Goal: Task Accomplishment & Management: Use online tool/utility

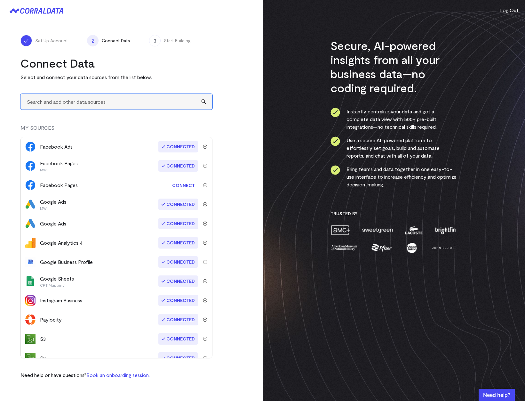
click at [104, 104] on input "text" at bounding box center [116, 102] width 192 height 16
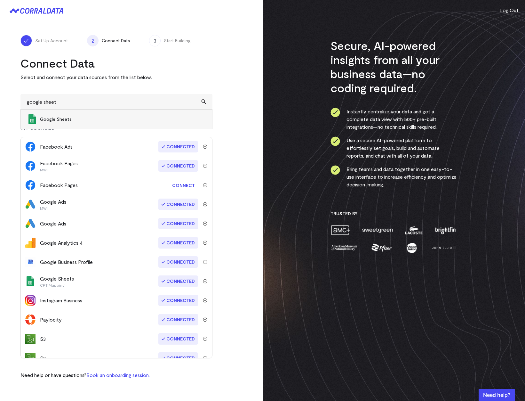
click at [102, 116] on span "Google Sheets" at bounding box center [123, 119] width 166 height 6
type input "Google Sheets"
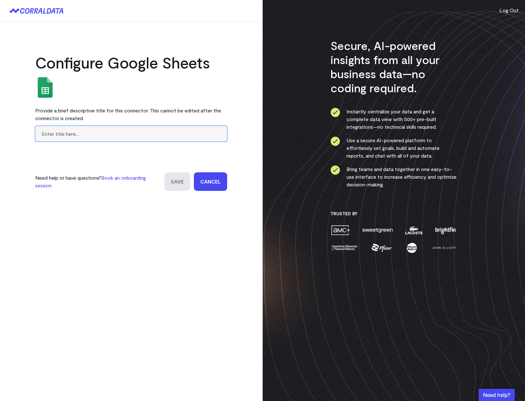
click at [142, 131] on input "text" at bounding box center [131, 134] width 192 height 16
click at [86, 134] on input "location_mapping" at bounding box center [131, 134] width 192 height 16
type input "location_facility_mapping"
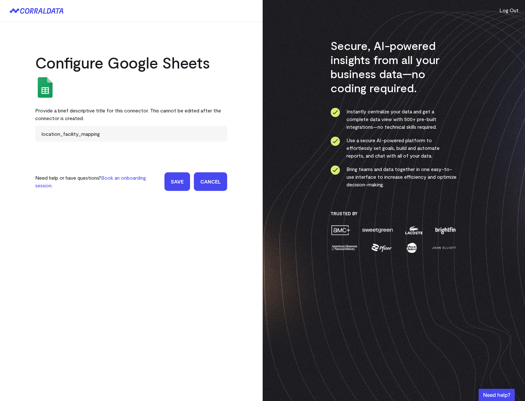
click at [184, 187] on input "Save" at bounding box center [178, 181] width 26 height 19
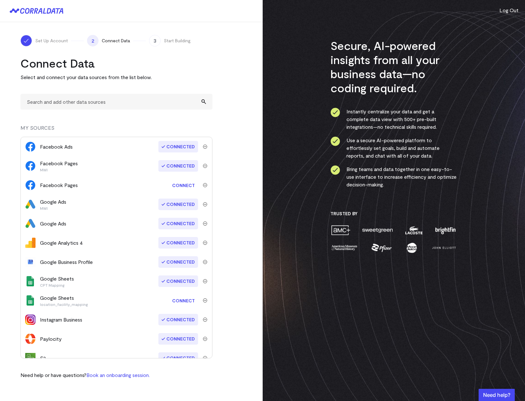
scroll to position [67, 0]
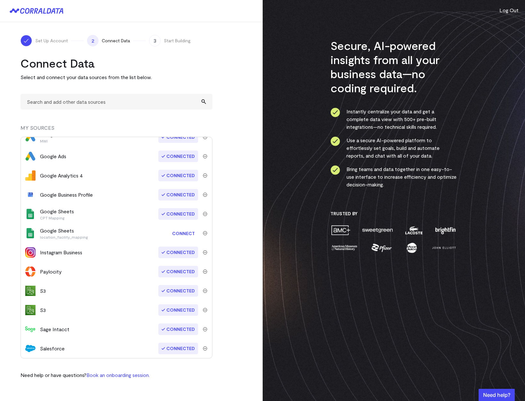
click at [175, 231] on link "Connect" at bounding box center [183, 233] width 29 height 12
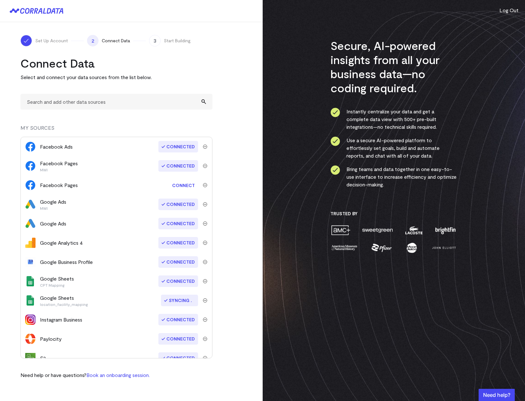
click at [246, 201] on div "Set Up Account 2 Connect Data 3 Start Building Connect Data Select and connect …" at bounding box center [131, 206] width 263 height 369
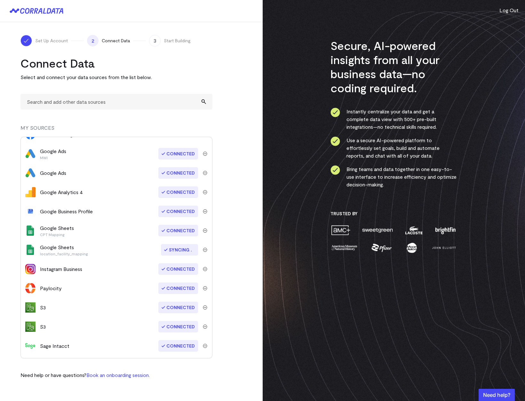
scroll to position [67, 0]
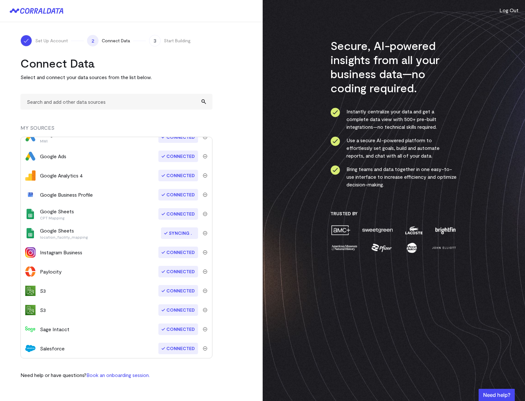
click at [510, 10] on button "Log Out" at bounding box center [509, 10] width 19 height 8
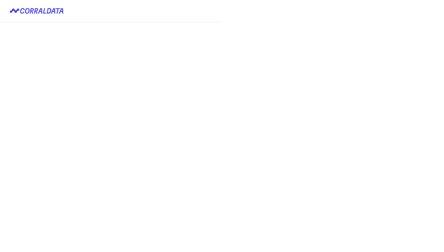
click at [0, 0] on button "Login with keycloak" at bounding box center [0, 0] width 0 height 0
